Goal: Navigation & Orientation: Find specific page/section

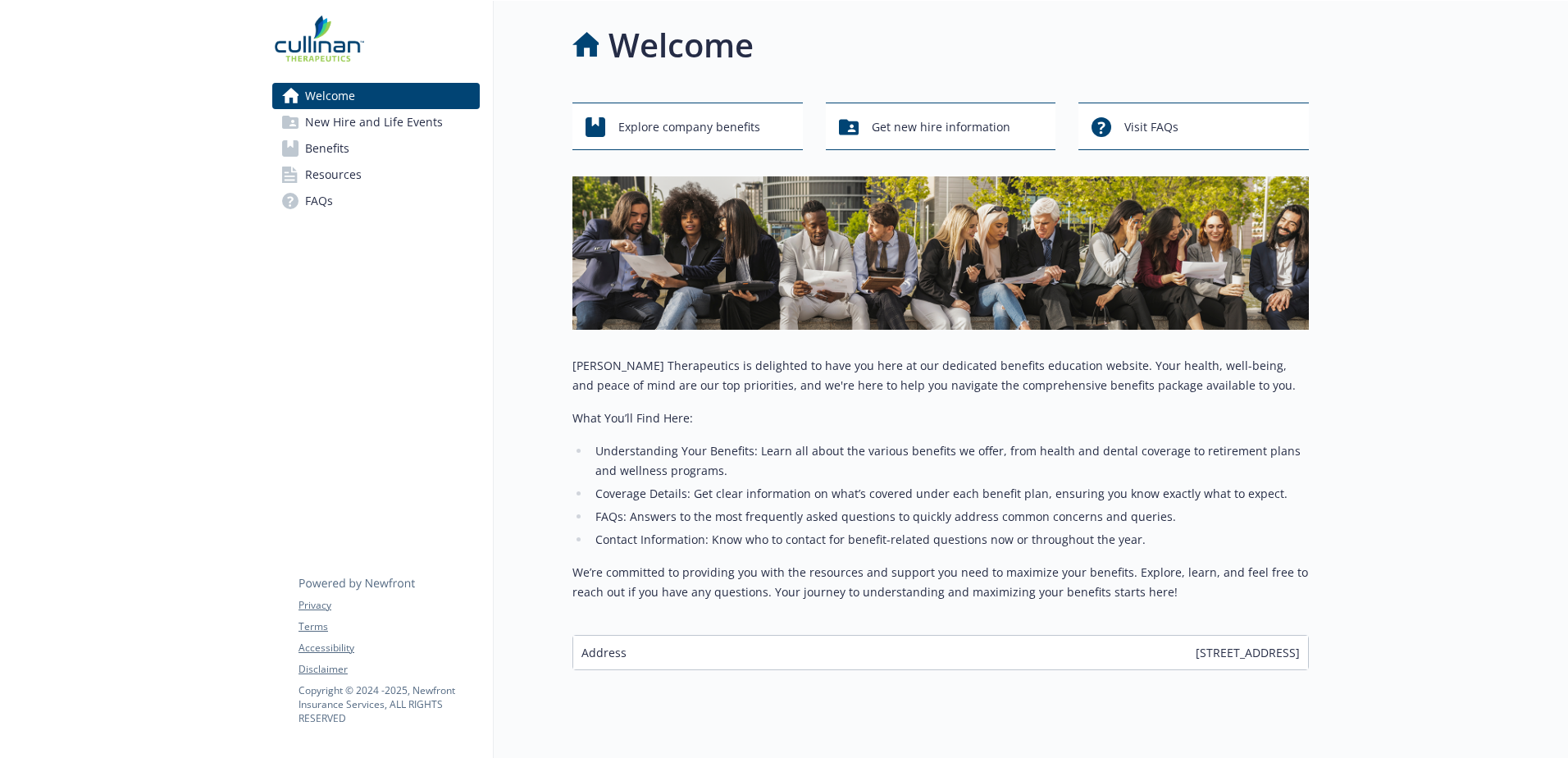
click at [338, 170] on span "Resources" at bounding box center [333, 174] width 57 height 27
